Goal: Check status: Check status

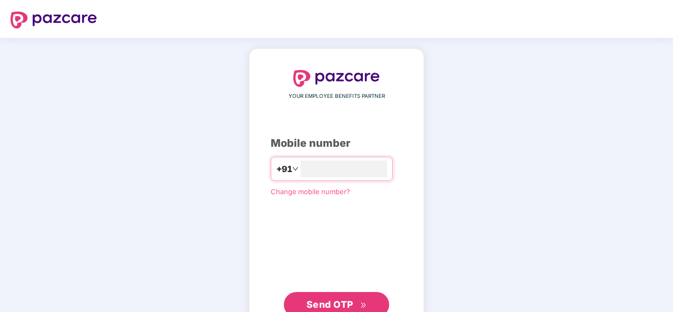
type input "**********"
click at [312, 302] on span "Send OTP" at bounding box center [330, 304] width 47 height 11
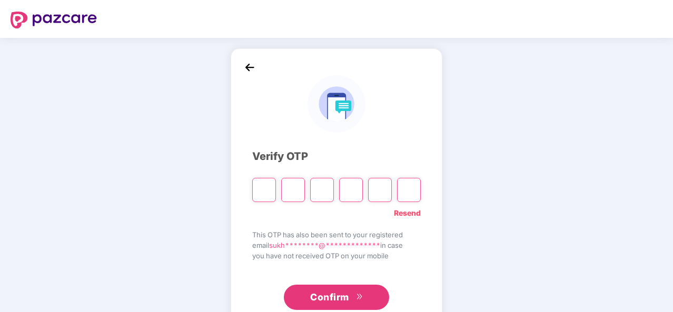
type input "*"
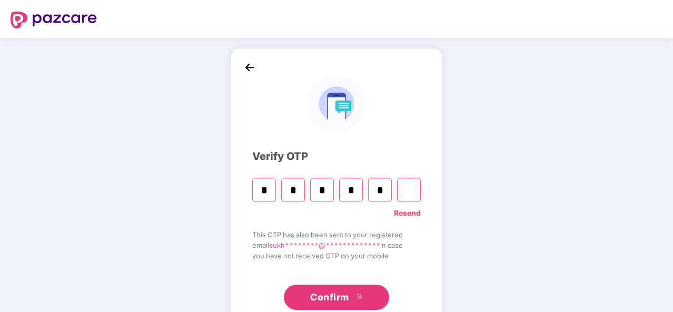
type input "*"
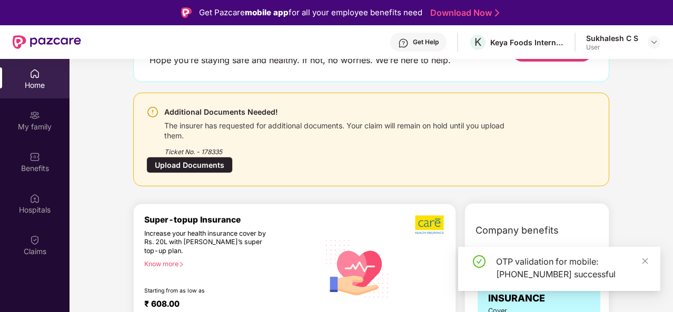
scroll to position [105, 0]
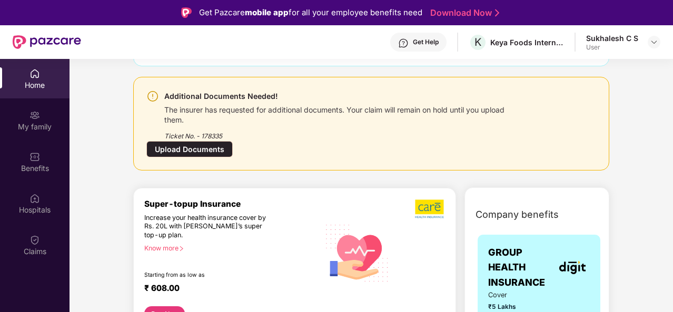
click at [198, 119] on div "The insurer has requested for additional documents. Your claim will remain on h…" at bounding box center [342, 114] width 357 height 22
click at [181, 151] on div "Upload Documents" at bounding box center [189, 149] width 86 height 16
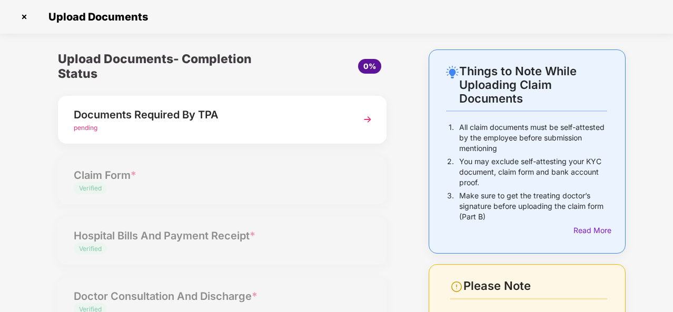
click at [94, 126] on span "pending" at bounding box center [86, 128] width 24 height 8
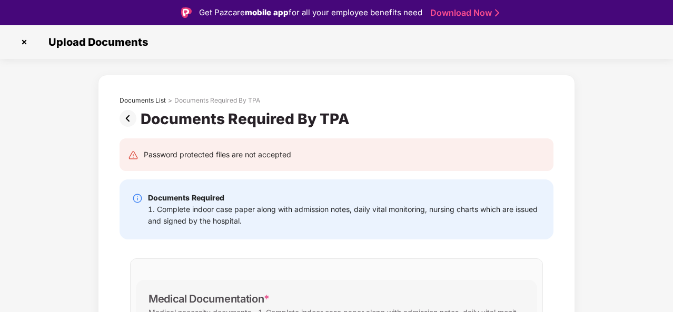
click at [23, 37] on img at bounding box center [24, 42] width 17 height 17
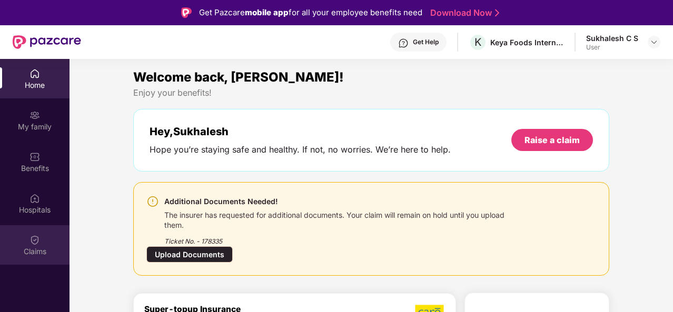
click at [44, 242] on div "Claims" at bounding box center [35, 245] width 70 height 40
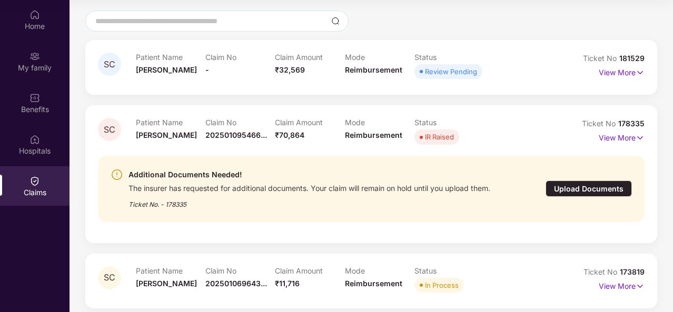
scroll to position [95, 0]
